Goal: Task Accomplishment & Management: Manage account settings

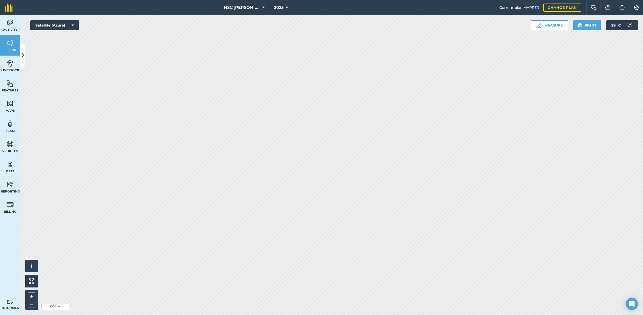
click at [245, 9] on span "NSC Branton" at bounding box center [242, 8] width 36 height 6
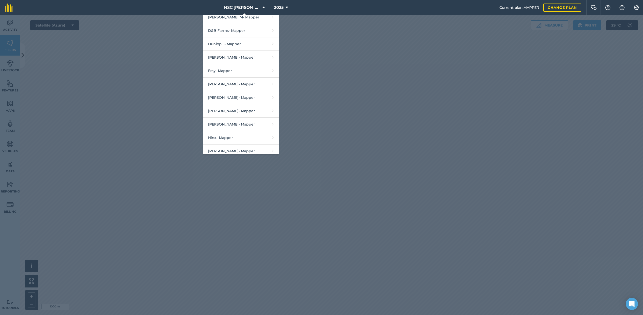
scroll to position [223, 0]
click at [238, 71] on link "Fray - Mapper" at bounding box center [241, 67] width 76 height 13
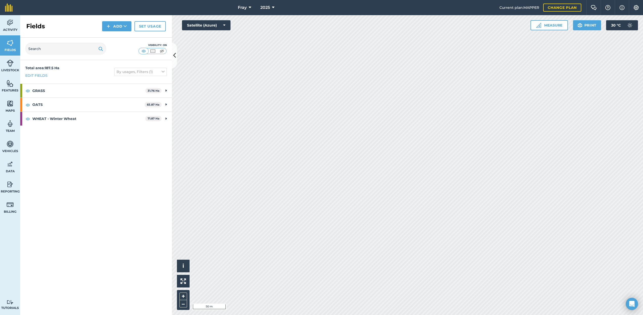
click at [365, 7] on div "Fray 2025 Current plan : MAPPER Change plan Farm Chat Help Info Settings Fray -…" at bounding box center [321, 157] width 643 height 315
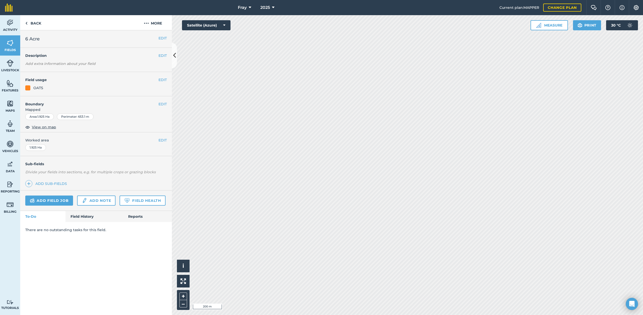
click at [161, 81] on button "EDIT" at bounding box center [163, 80] width 8 height 6
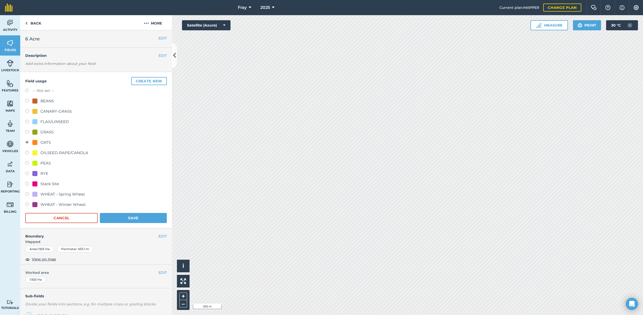
click at [28, 90] on label at bounding box center [28, 91] width 7 height 5
radio input "true"
radio input "false"
click at [137, 219] on button "Save" at bounding box center [133, 218] width 67 height 10
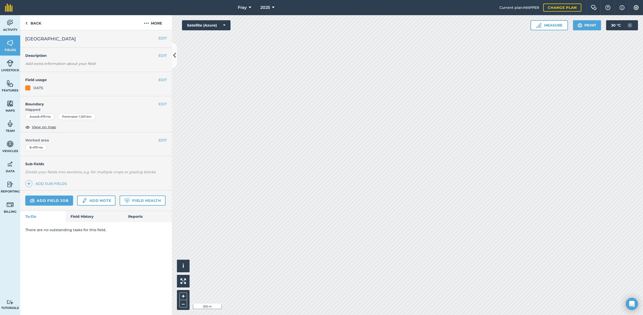
click at [161, 79] on button "EDIT" at bounding box center [163, 80] width 8 height 6
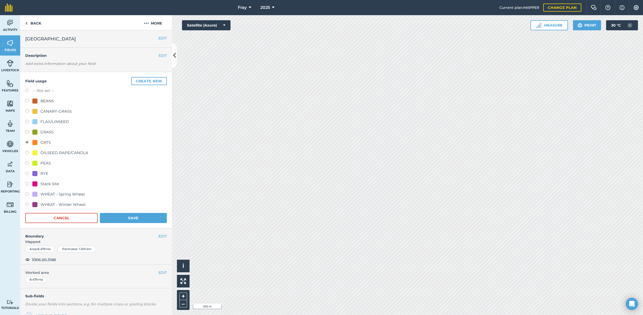
click at [44, 91] on label "-- Not set --" at bounding box center [42, 91] width 21 height 6
radio input "true"
radio input "false"
click at [130, 218] on button "Save" at bounding box center [133, 218] width 67 height 10
